Goal: Browse casually: Explore the website without a specific task or goal

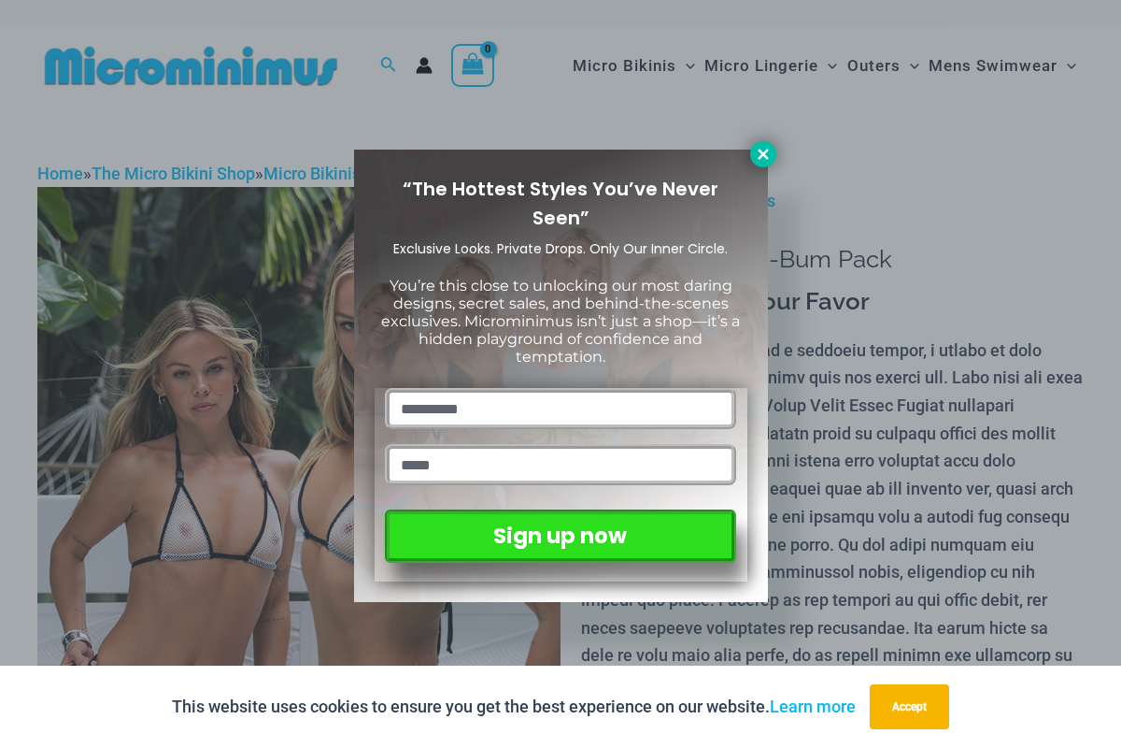
click at [763, 155] on icon at bounding box center [763, 154] width 10 height 10
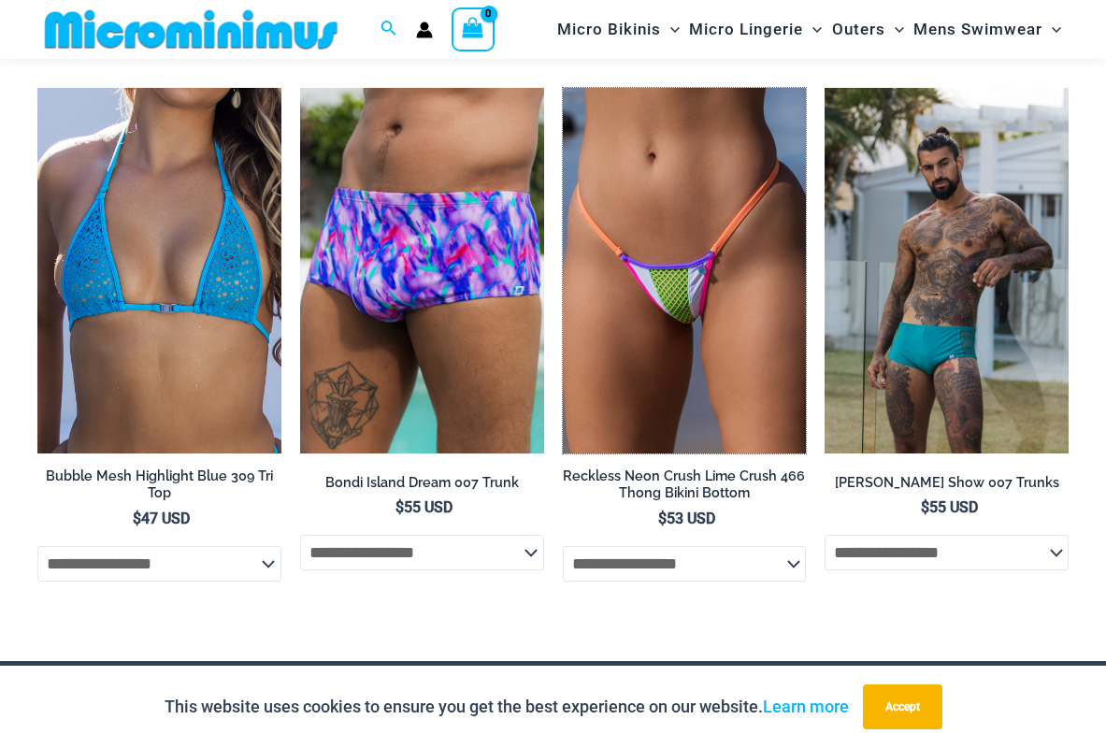
scroll to position [7072, 0]
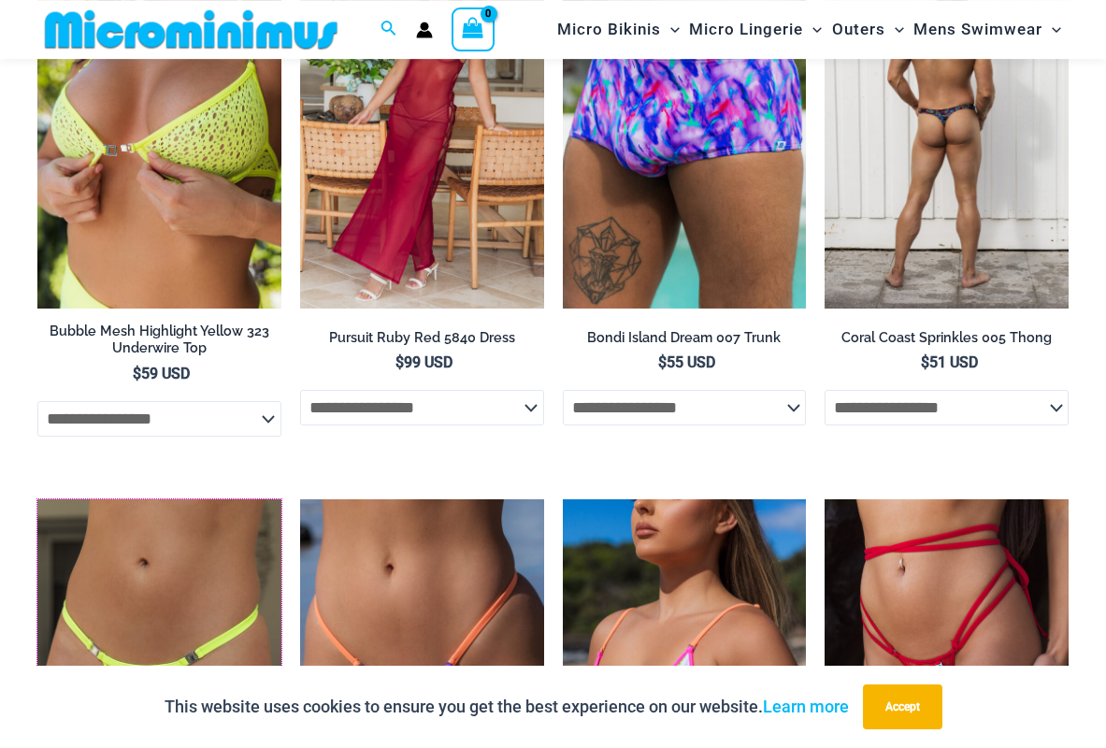
scroll to position [5094, 0]
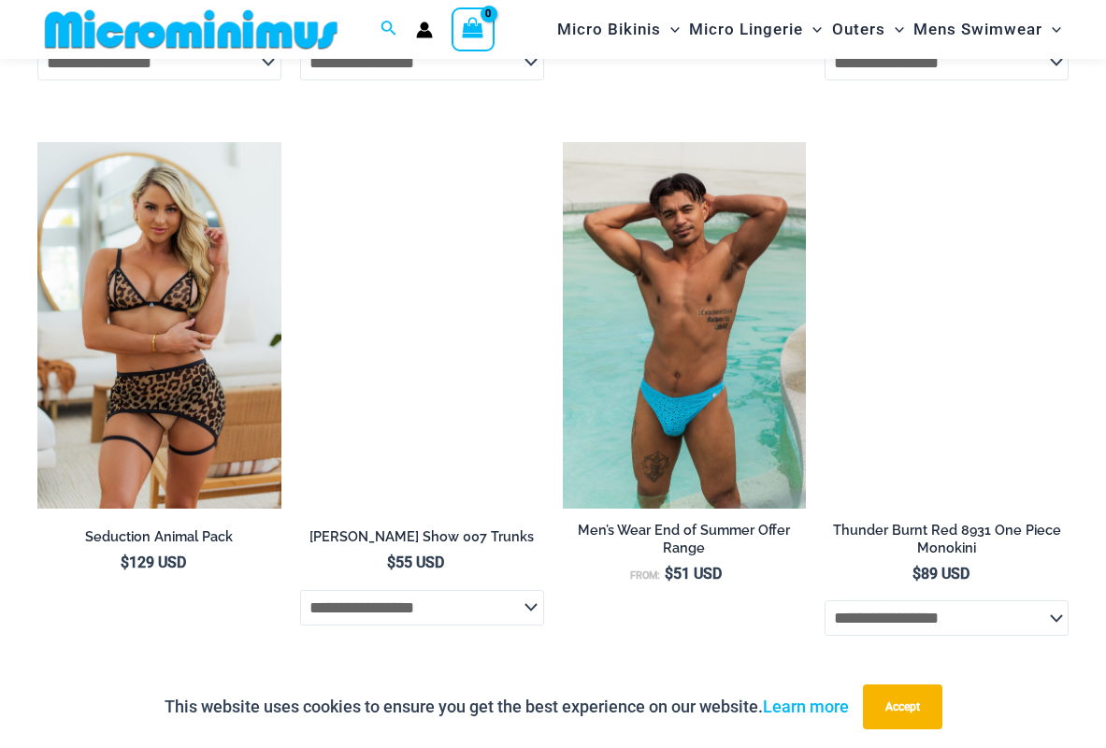
scroll to position [3797, 0]
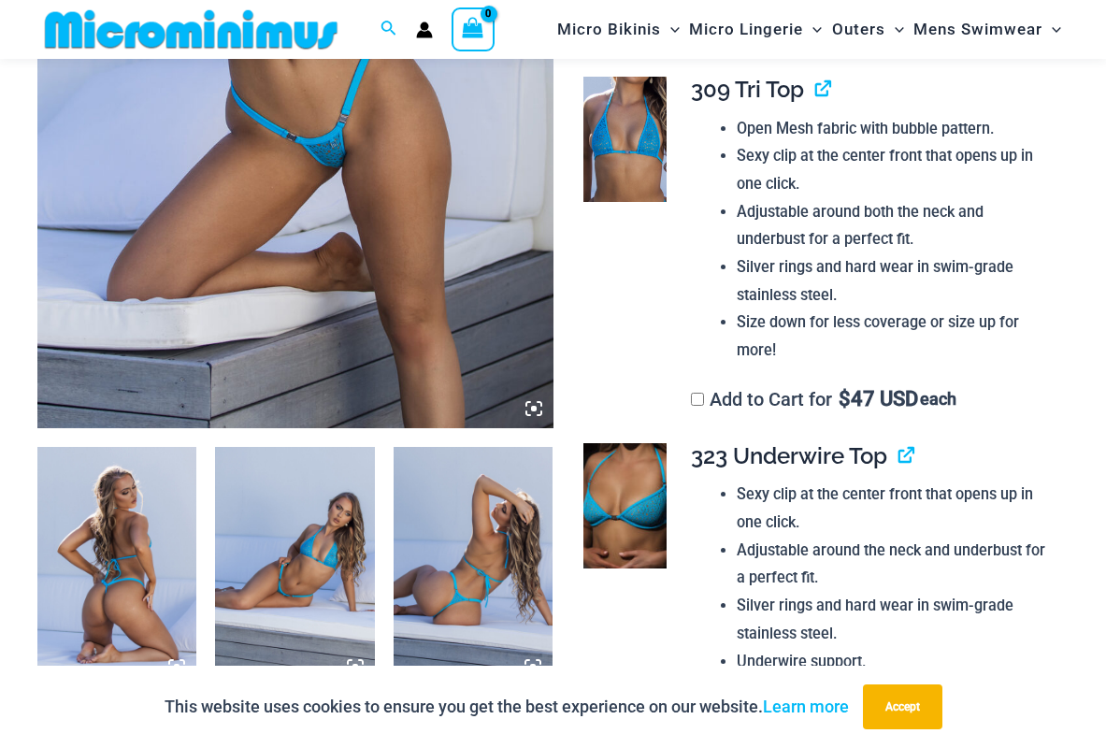
scroll to position [460, 0]
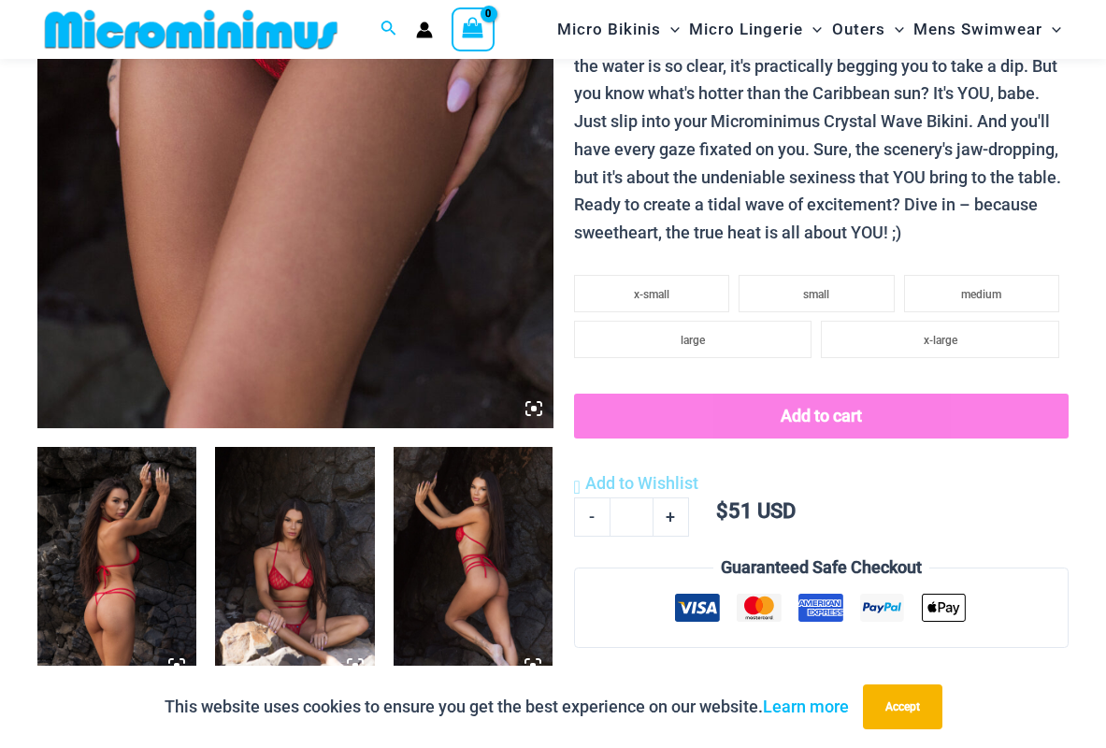
scroll to position [936, 0]
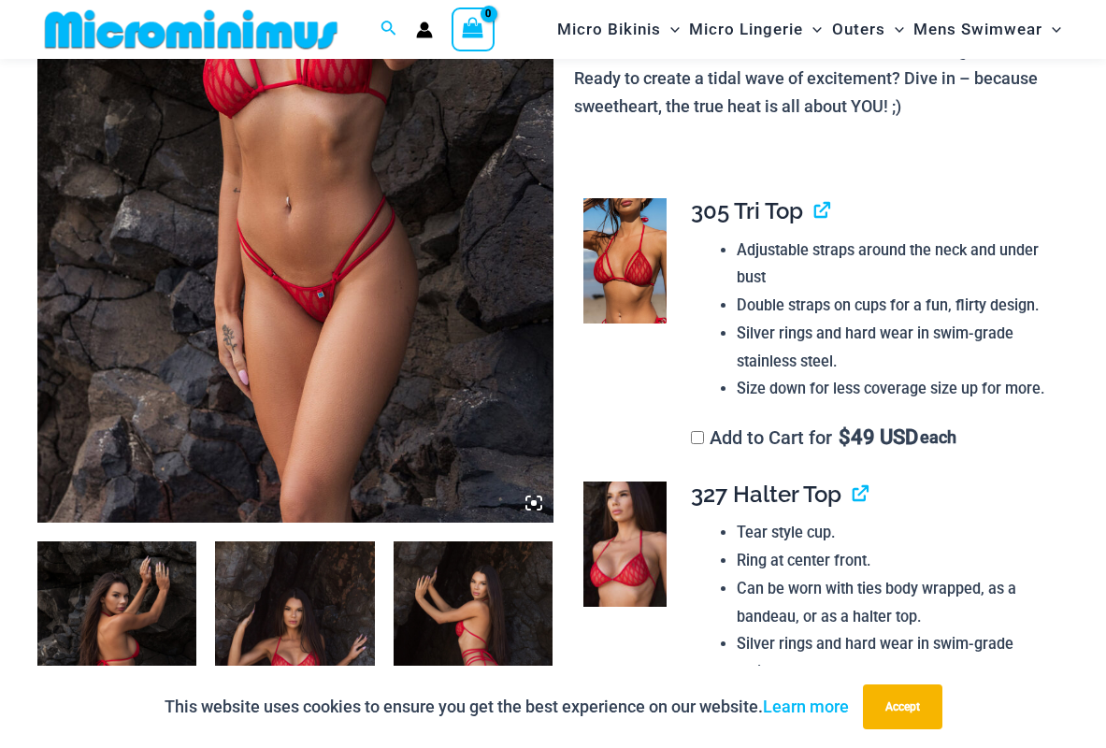
scroll to position [937, 0]
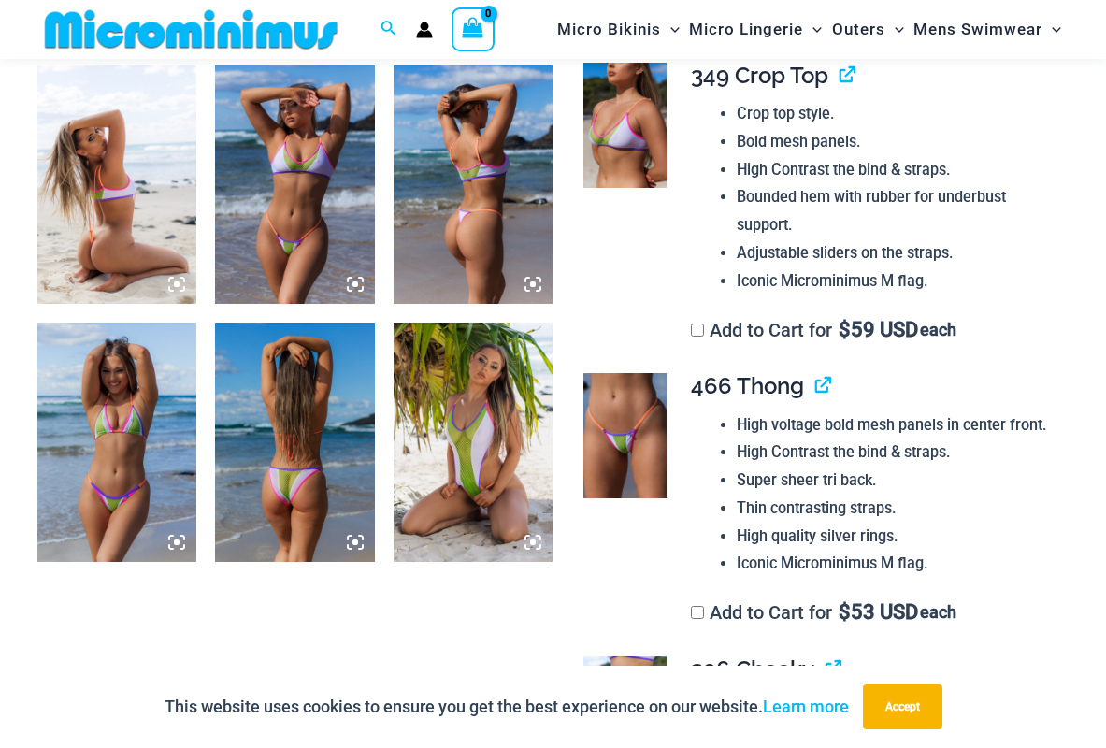
scroll to position [1413, 0]
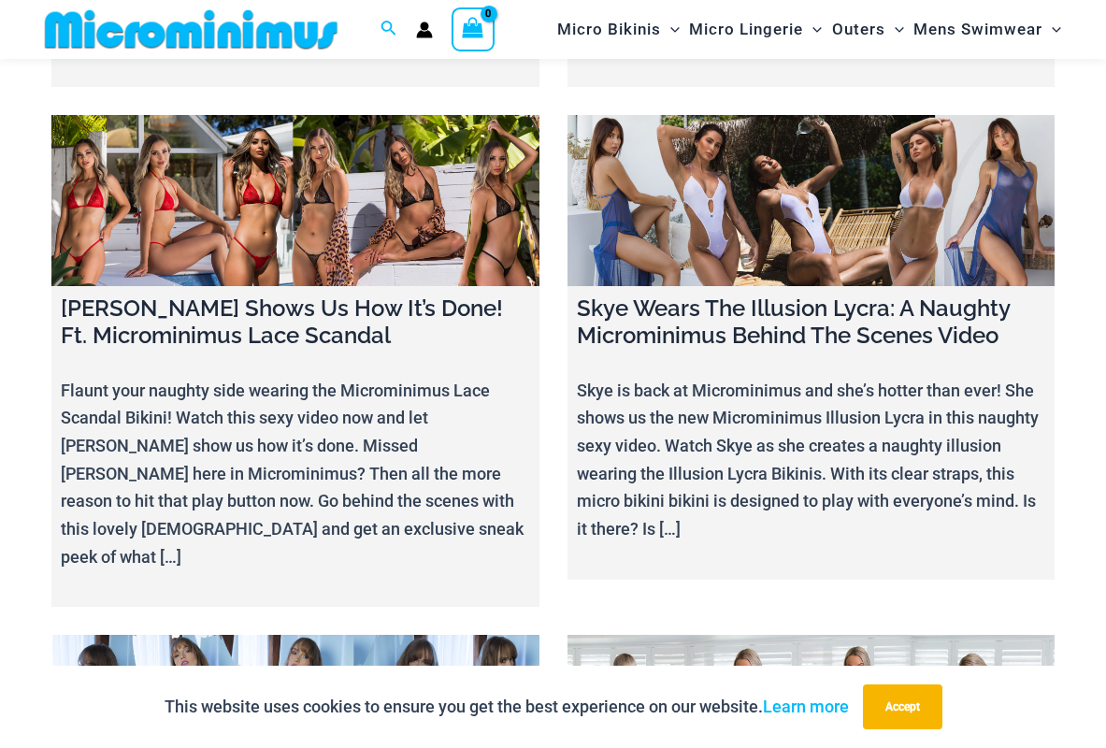
scroll to position [21672, 0]
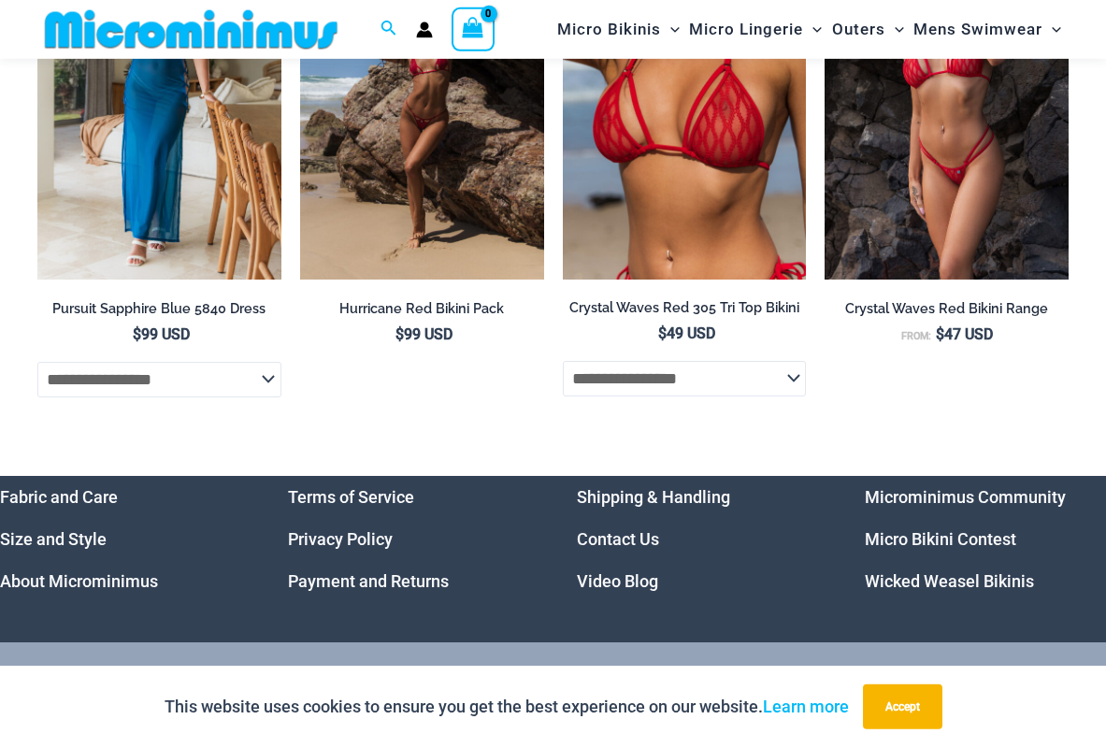
scroll to position [5226, 0]
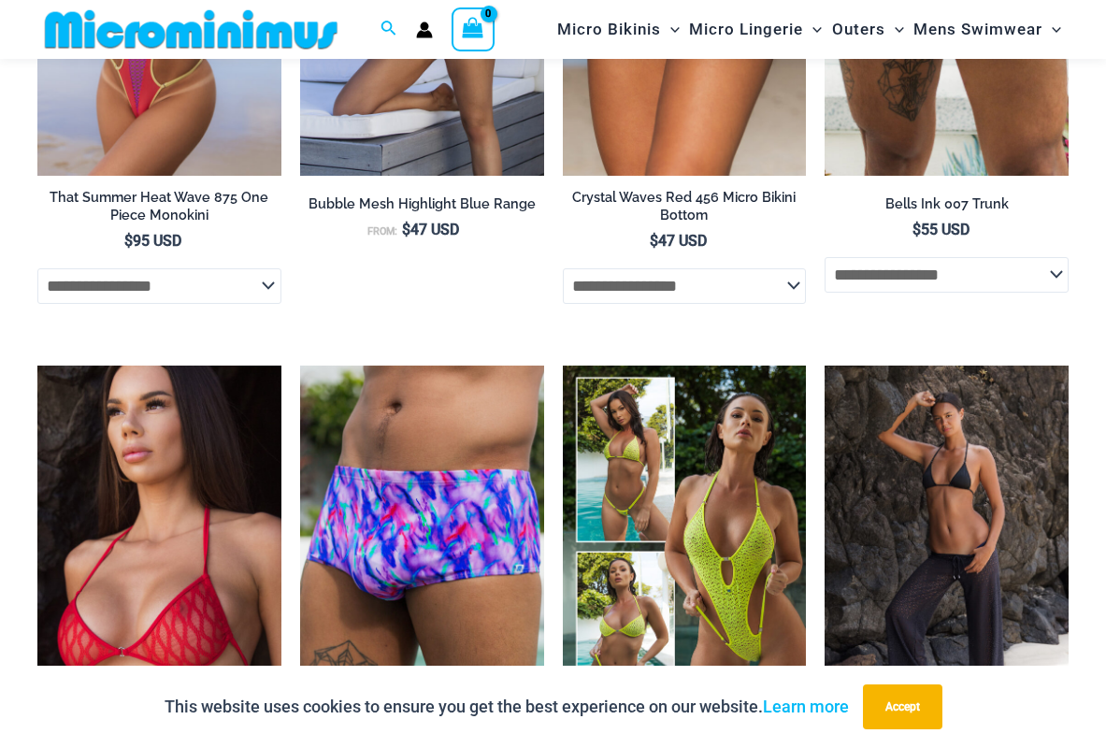
scroll to position [5035, 0]
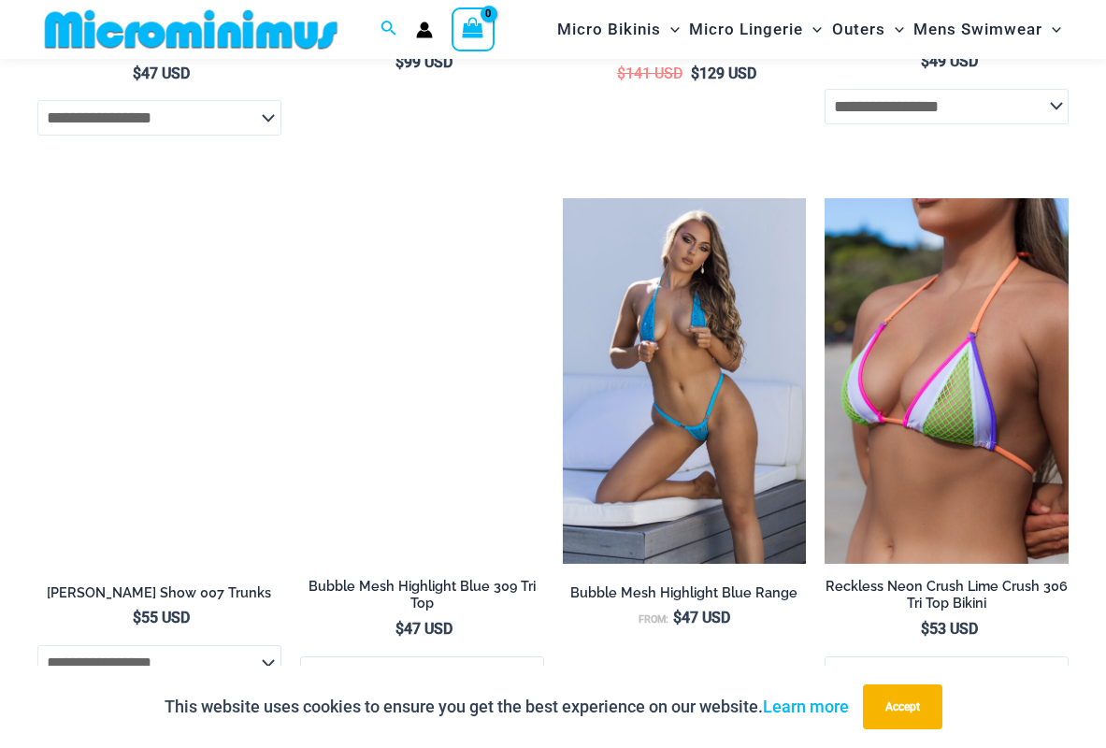
scroll to position [4749, 0]
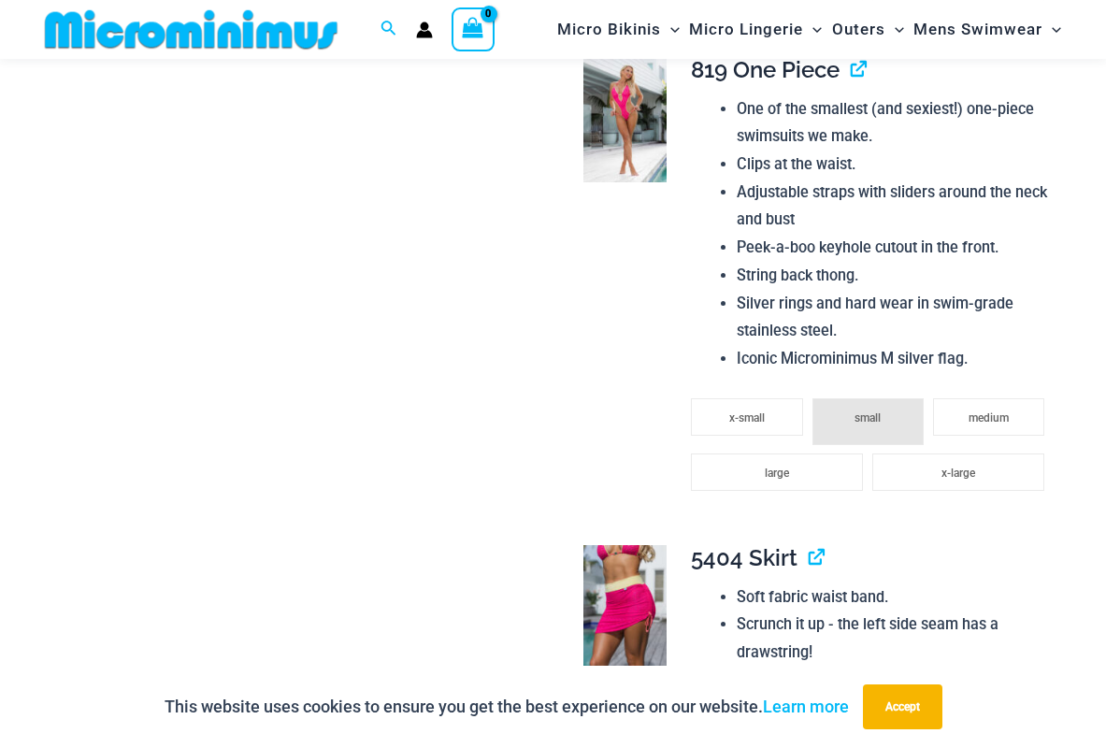
scroll to position [2557, 0]
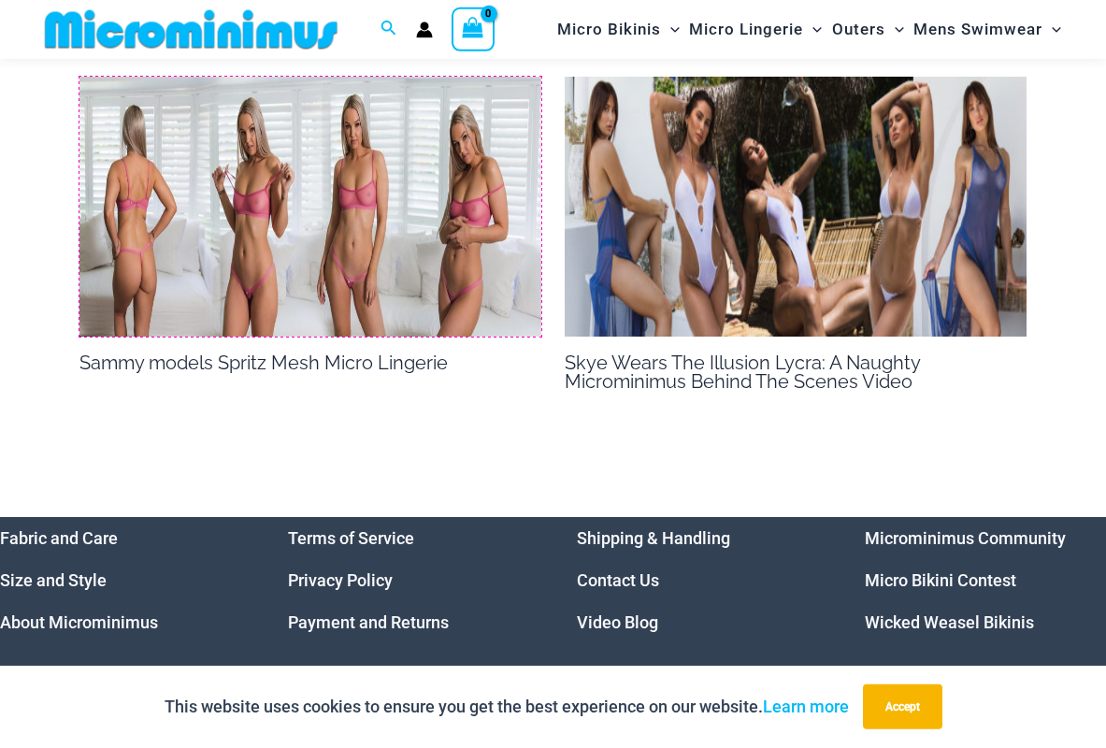
scroll to position [2162, 0]
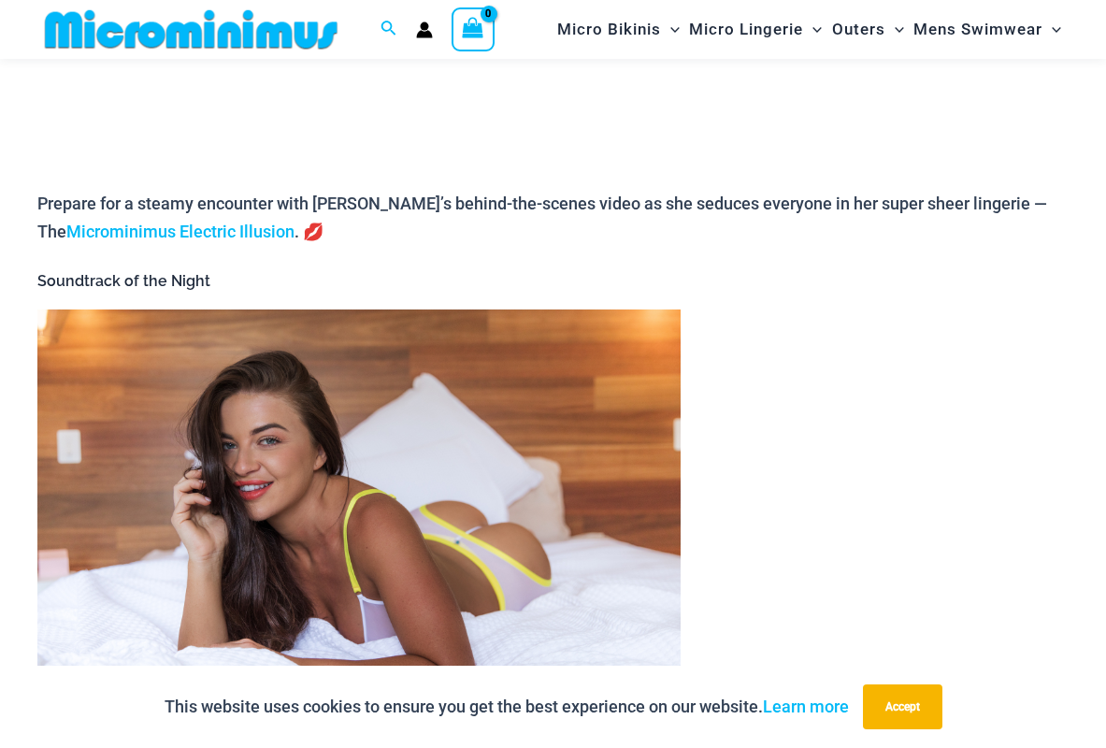
scroll to position [1127, 0]
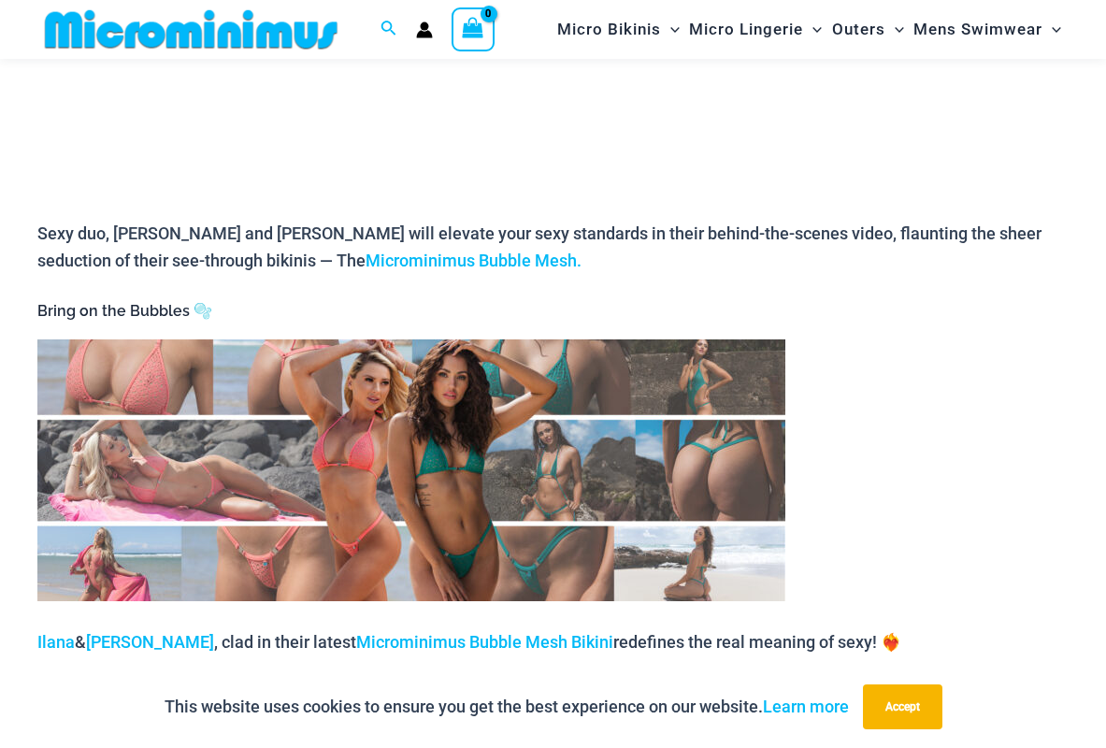
scroll to position [180, 0]
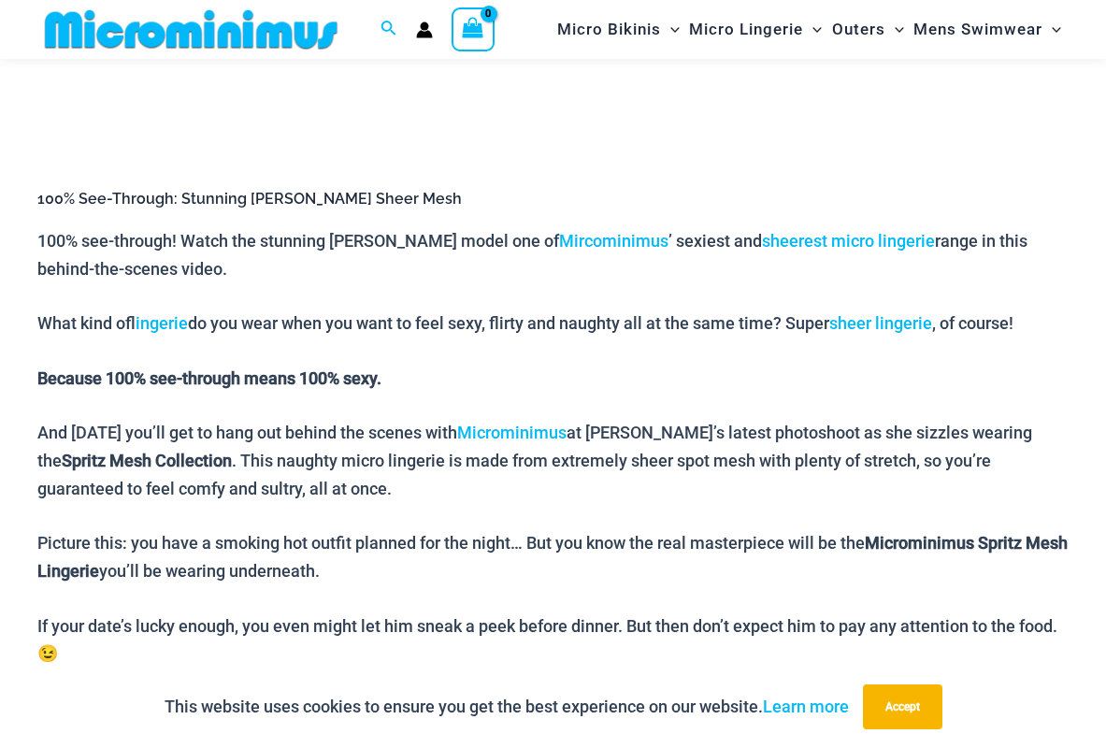
scroll to position [1222, 0]
